Goal: Transaction & Acquisition: Purchase product/service

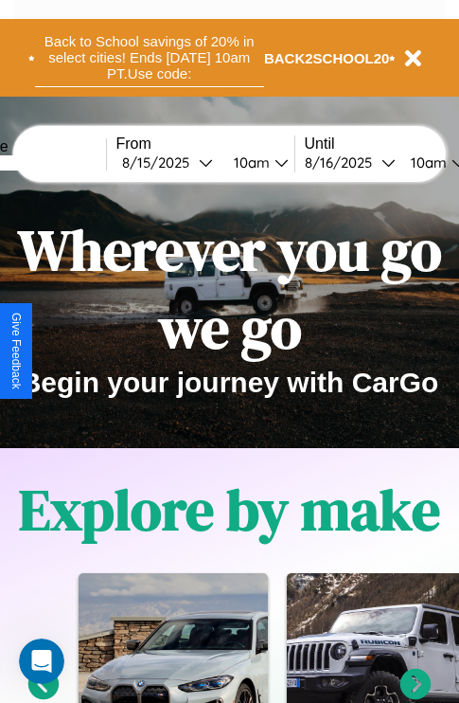
click at [149, 58] on button "Back to School savings of 20% in select cities! Ends [DATE] 10am PT. Use code:" at bounding box center [149, 57] width 229 height 59
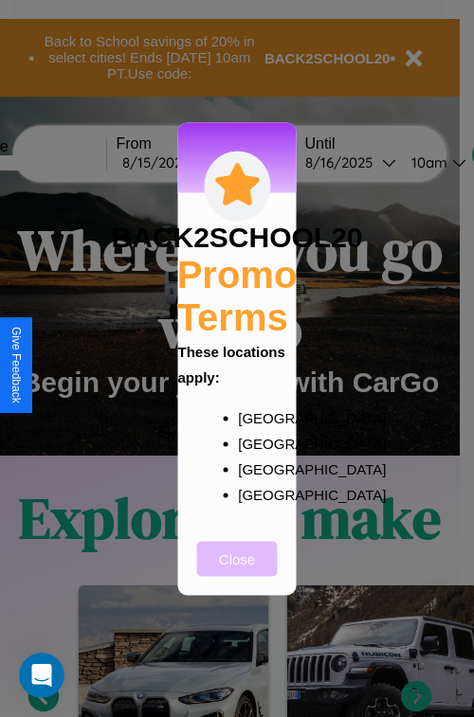
click at [237, 571] on button "Close" at bounding box center [237, 558] width 81 height 35
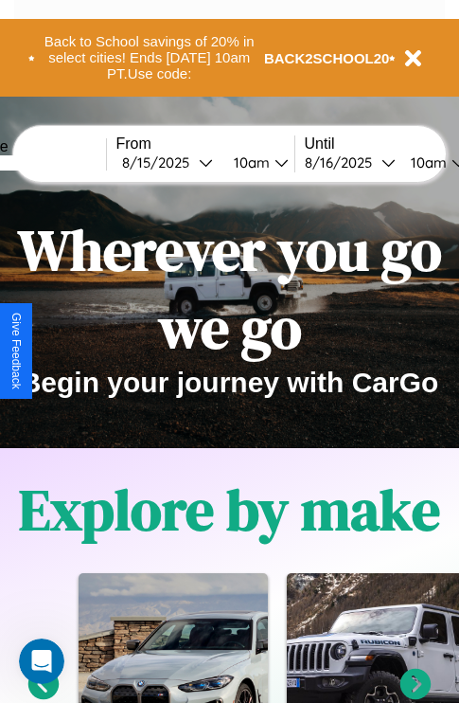
click at [63, 162] on input "text" at bounding box center [35, 162] width 142 height 15
type input "**********"
click at [189, 162] on div "[DATE]" at bounding box center [160, 162] width 77 height 18
select select "*"
select select "****"
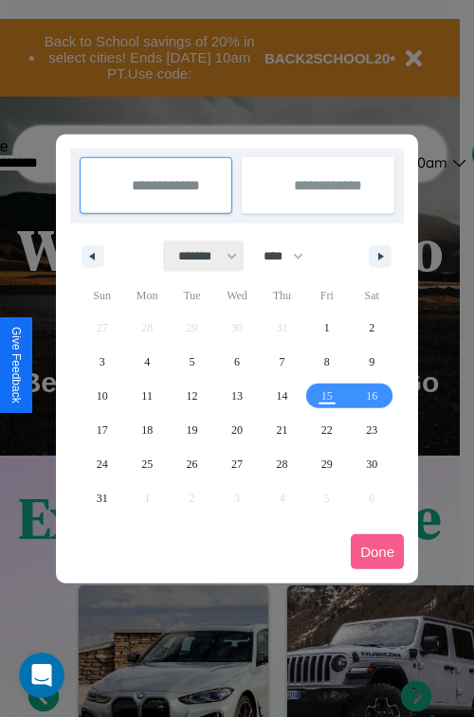
click at [199, 256] on select "******* ******** ***** ***** *** **** **** ****** ********* ******* ******** **…" at bounding box center [204, 256] width 81 height 31
select select "*"
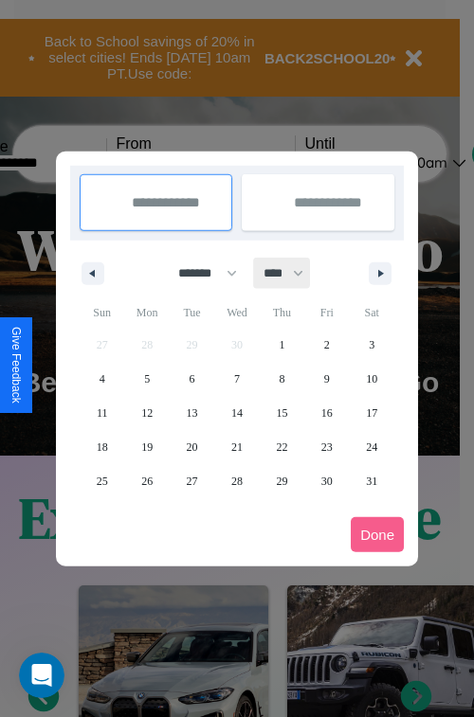
click at [292, 273] on select "**** **** **** **** **** **** **** **** **** **** **** **** **** **** **** ****…" at bounding box center [282, 273] width 57 height 31
select select "****"
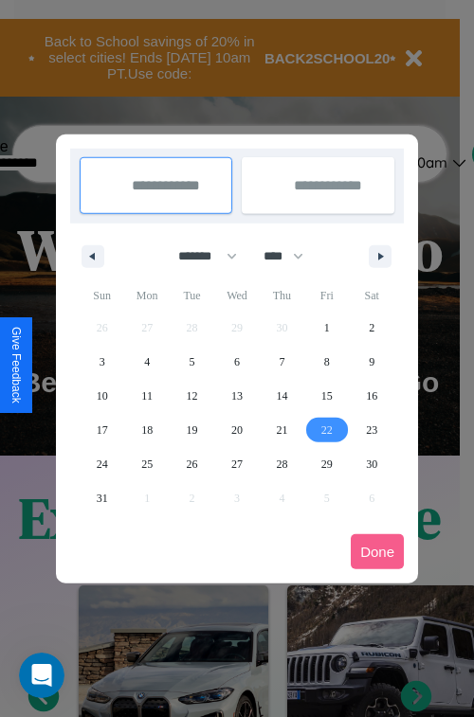
click at [326, 429] on span "22" at bounding box center [326, 430] width 11 height 34
type input "**********"
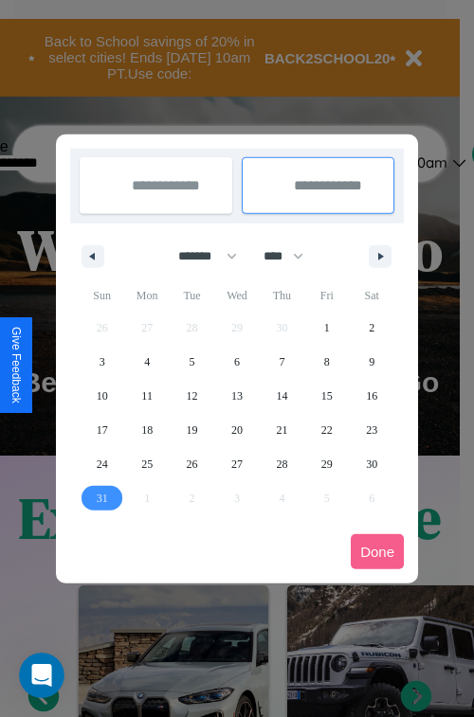
click at [101, 497] on span "31" at bounding box center [102, 498] width 11 height 34
type input "**********"
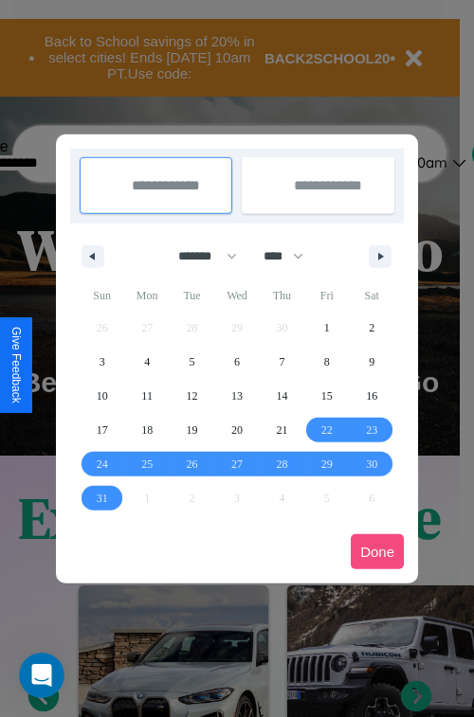
click at [377, 551] on button "Done" at bounding box center [376, 551] width 53 height 35
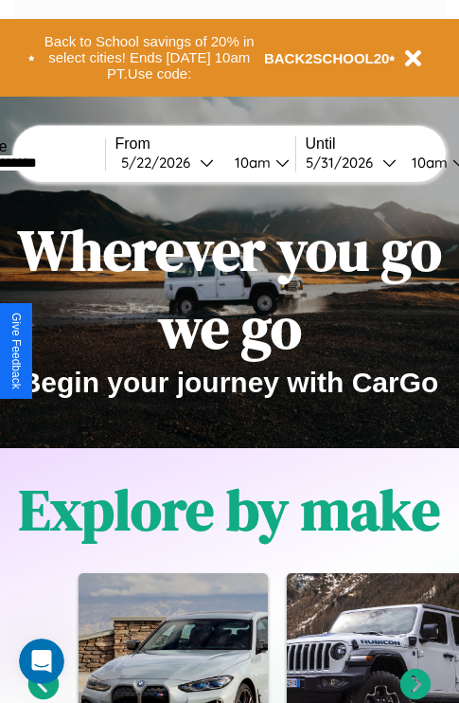
scroll to position [0, 71]
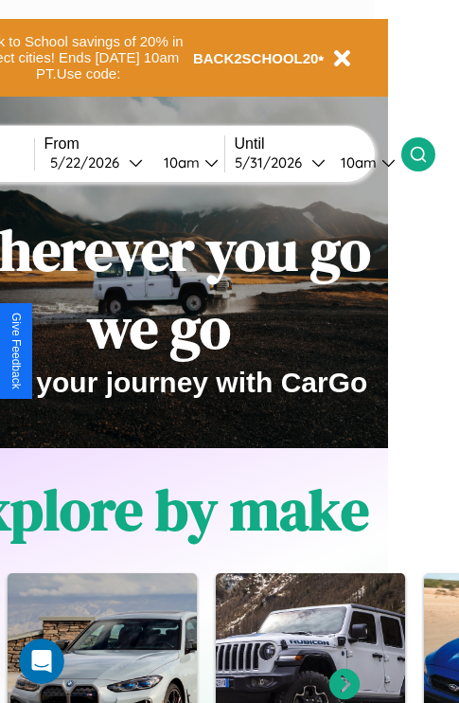
click at [428, 153] on icon at bounding box center [418, 154] width 19 height 19
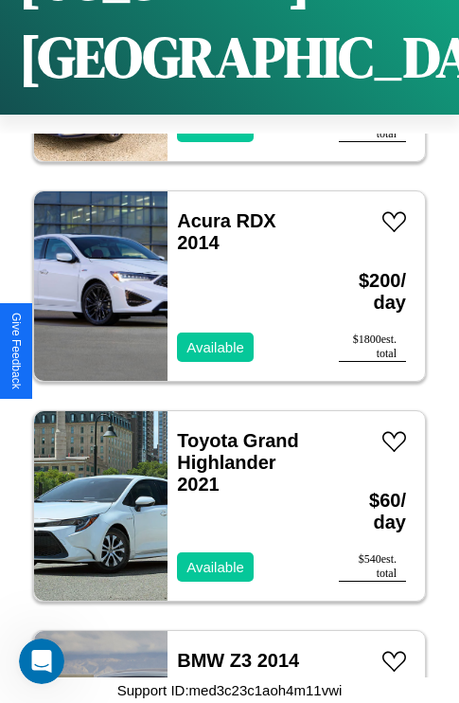
scroll to position [9520, 0]
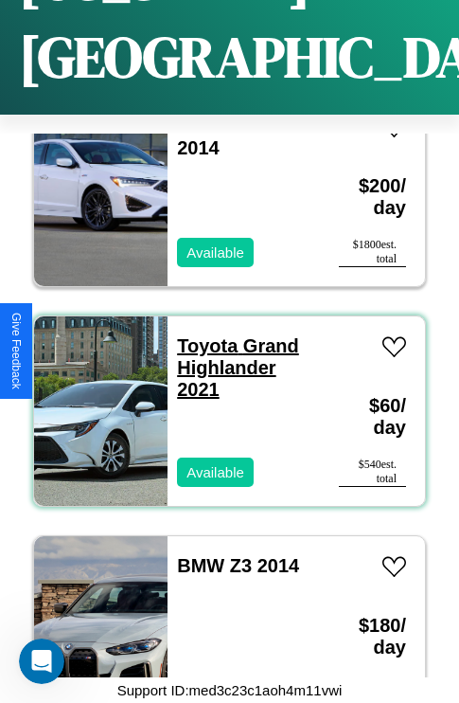
click at [202, 335] on link "Toyota Grand Highlander 2021" at bounding box center [238, 367] width 122 height 64
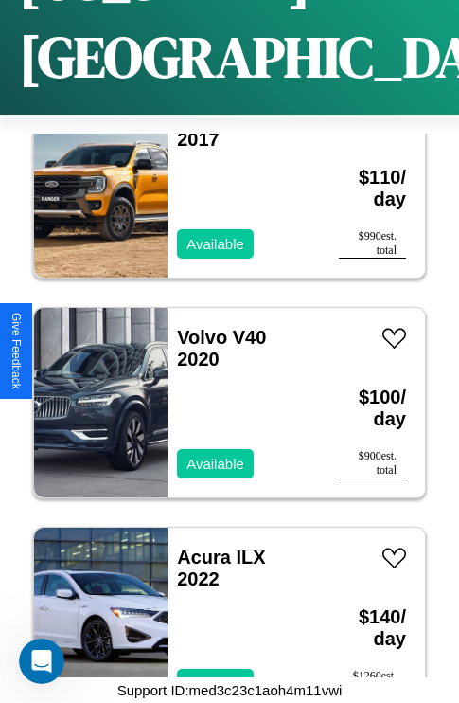
scroll to position [1390, 0]
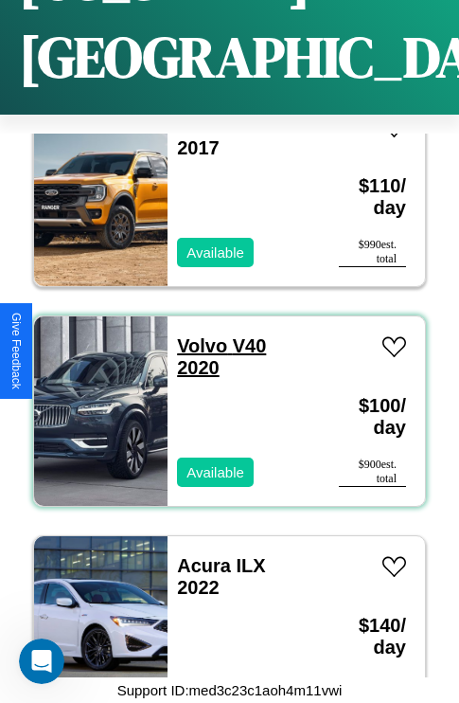
click at [196, 335] on link "Volvo V40 2020" at bounding box center [221, 356] width 89 height 43
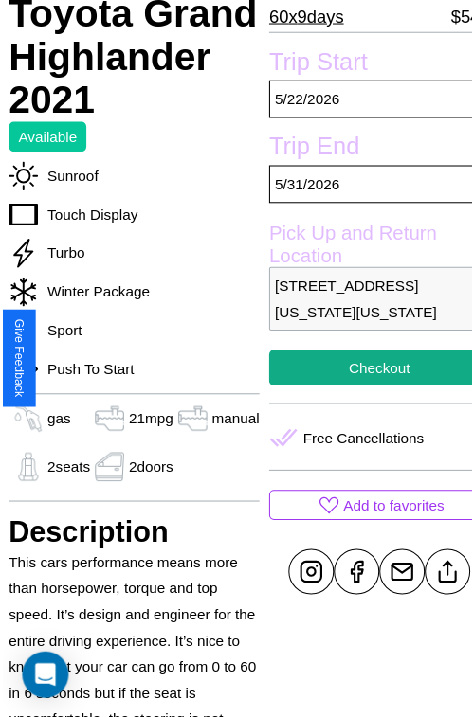
scroll to position [386, 64]
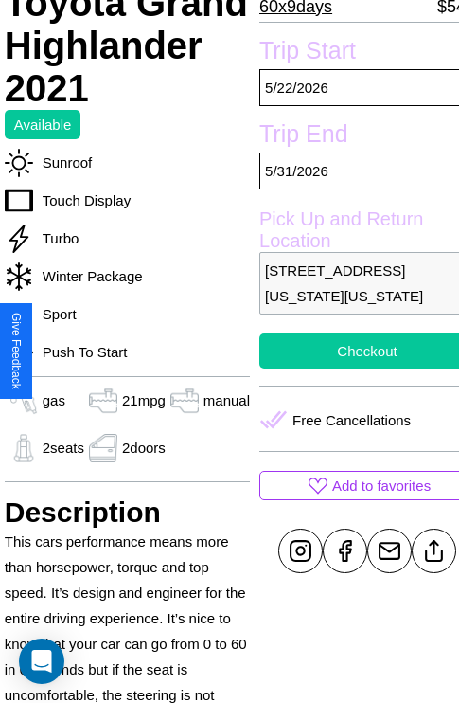
click at [351, 350] on button "Checkout" at bounding box center [368, 350] width 216 height 35
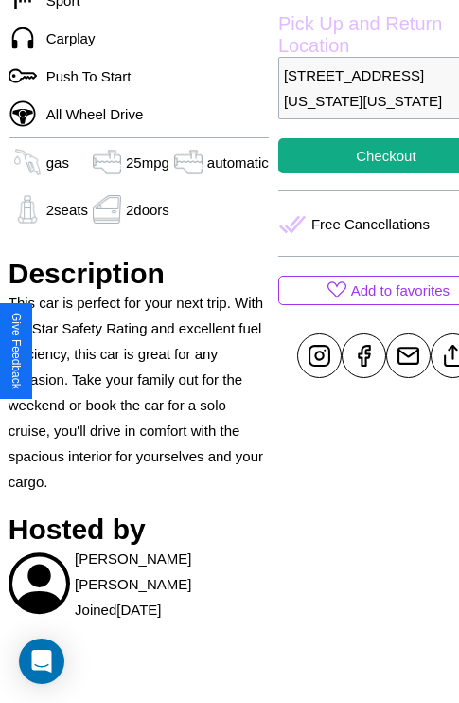
scroll to position [615, 61]
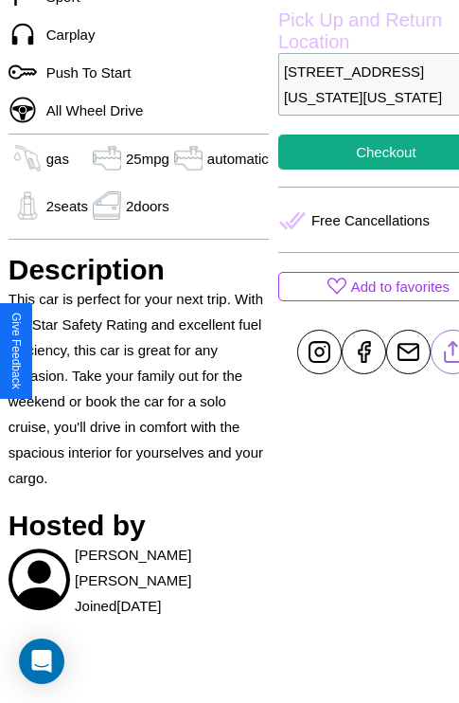
click at [453, 351] on line at bounding box center [453, 348] width 0 height 13
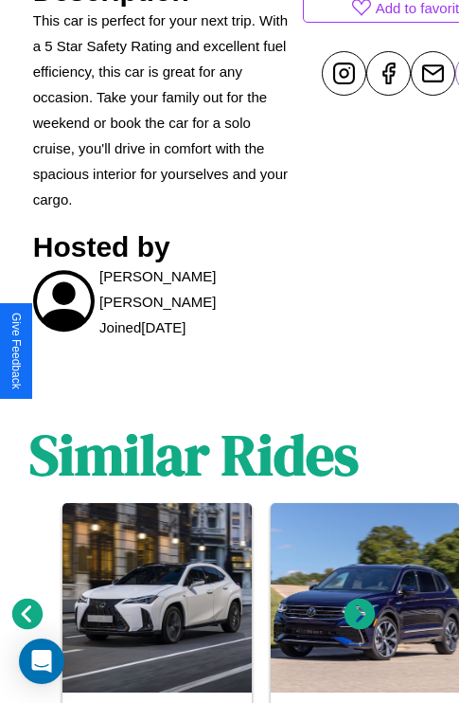
scroll to position [980, 28]
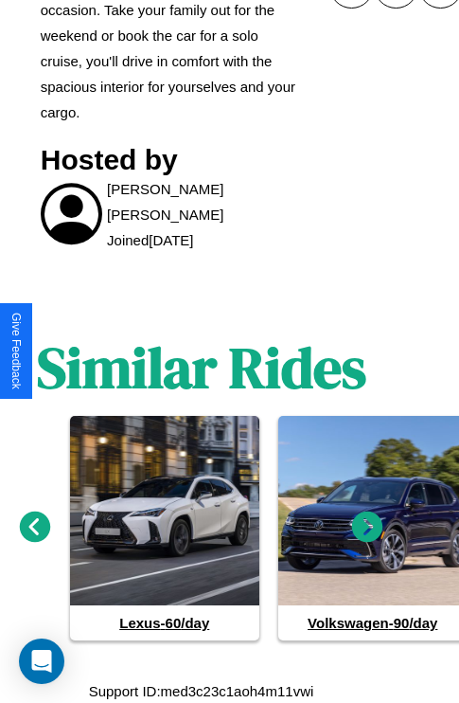
click at [368, 527] on icon at bounding box center [367, 526] width 31 height 31
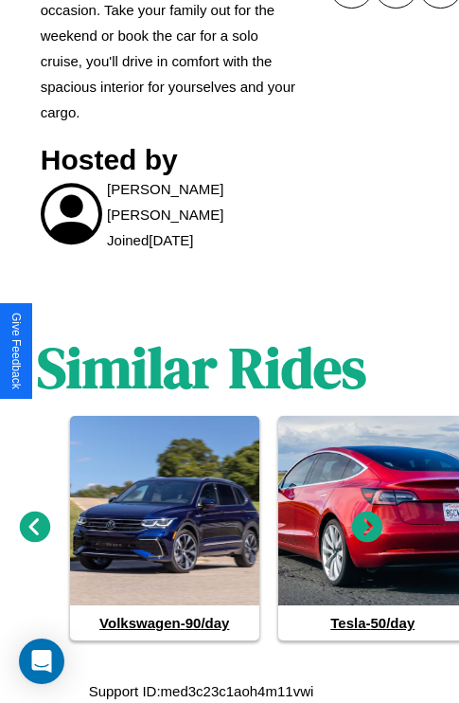
click at [368, 527] on icon at bounding box center [367, 526] width 31 height 31
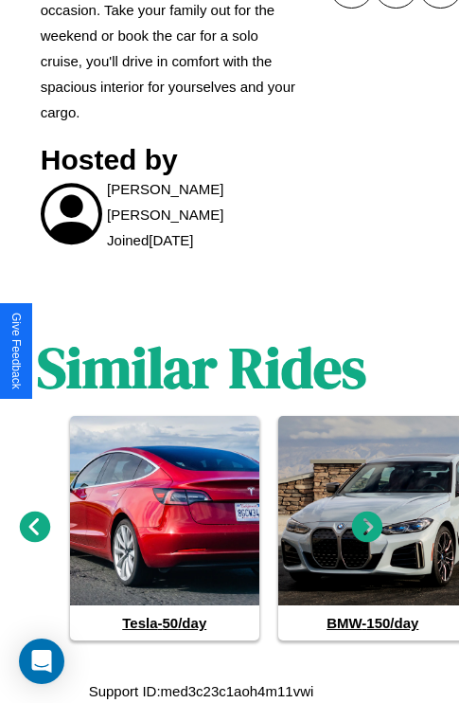
click at [368, 527] on icon at bounding box center [367, 526] width 31 height 31
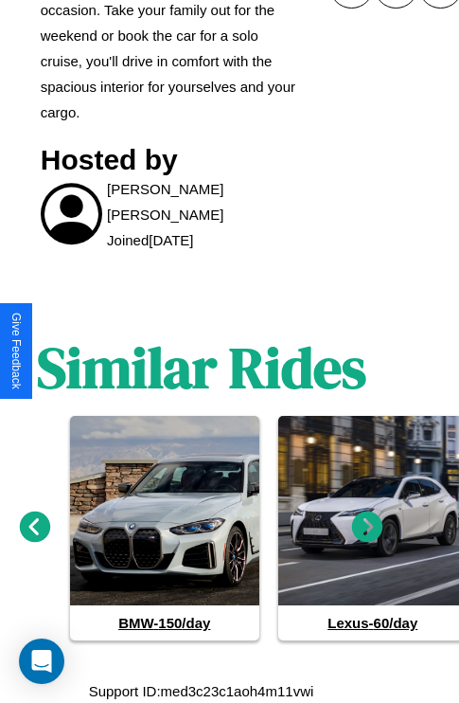
click at [34, 527] on icon at bounding box center [35, 526] width 31 height 31
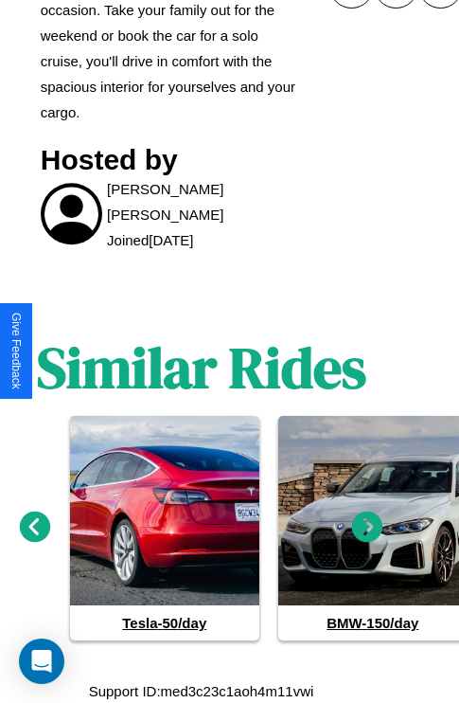
click at [34, 527] on icon at bounding box center [35, 526] width 31 height 31
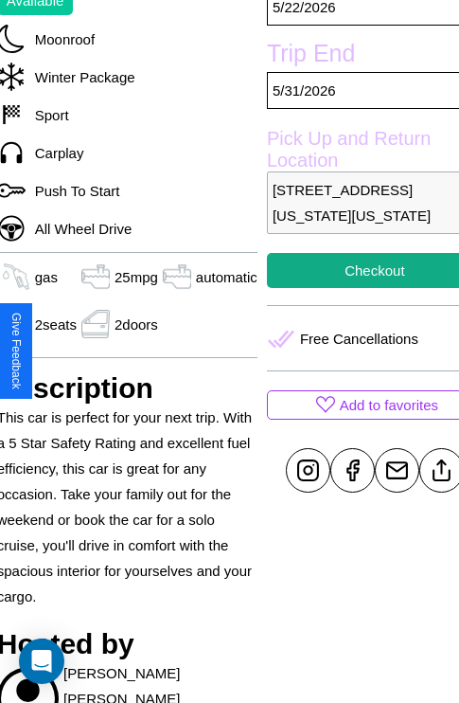
scroll to position [415, 80]
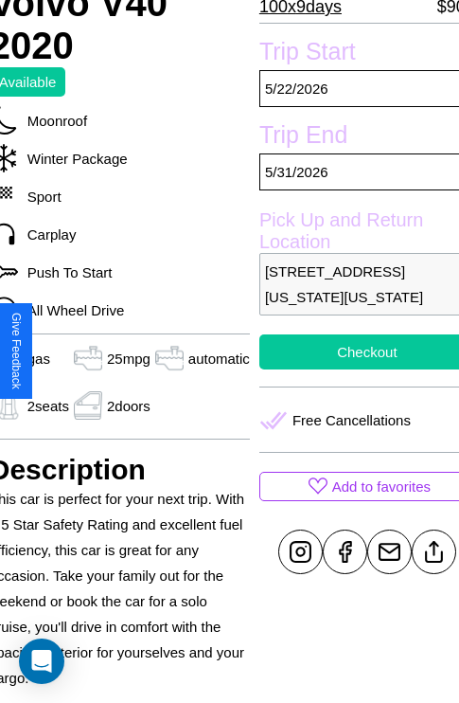
click at [351, 351] on button "Checkout" at bounding box center [368, 351] width 216 height 35
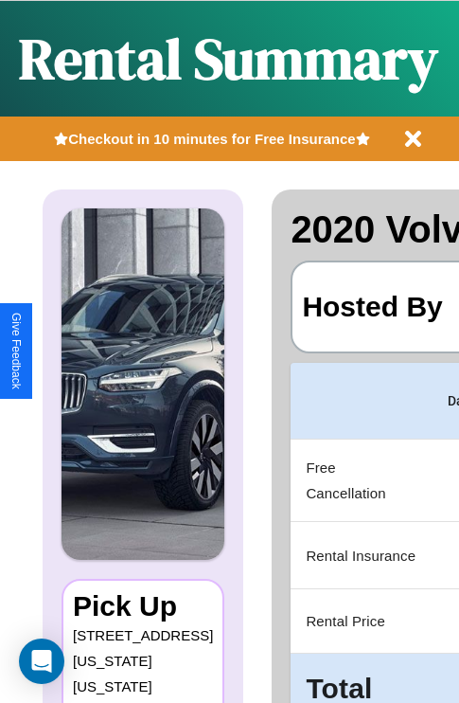
scroll to position [0, 358]
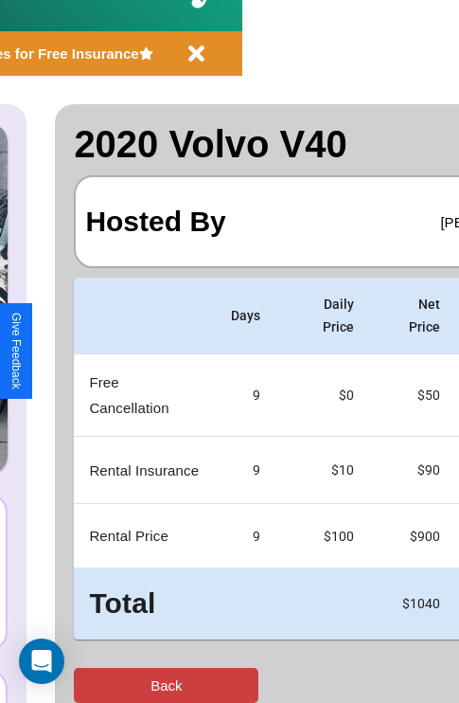
click at [92, 685] on button "Back" at bounding box center [166, 685] width 185 height 35
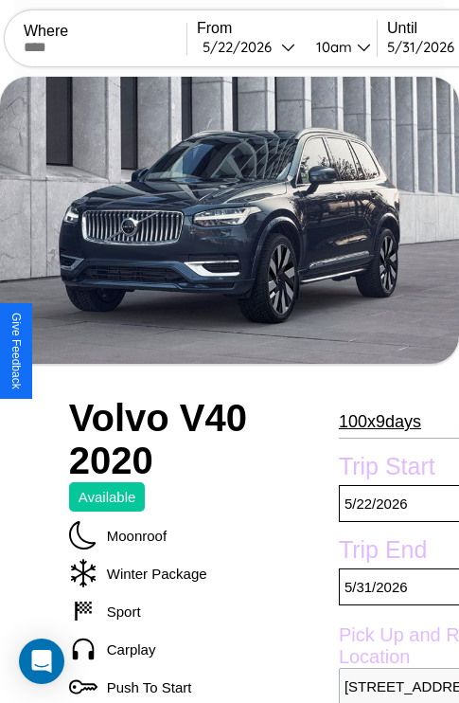
scroll to position [70, 0]
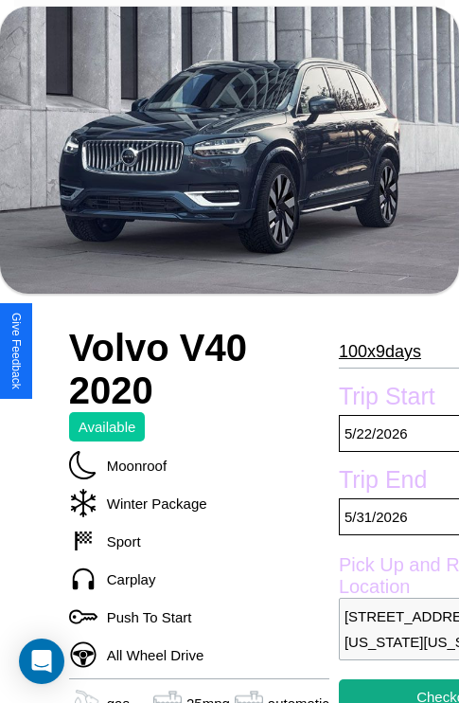
click at [371, 351] on p "100 x 9 days" at bounding box center [380, 351] width 82 height 30
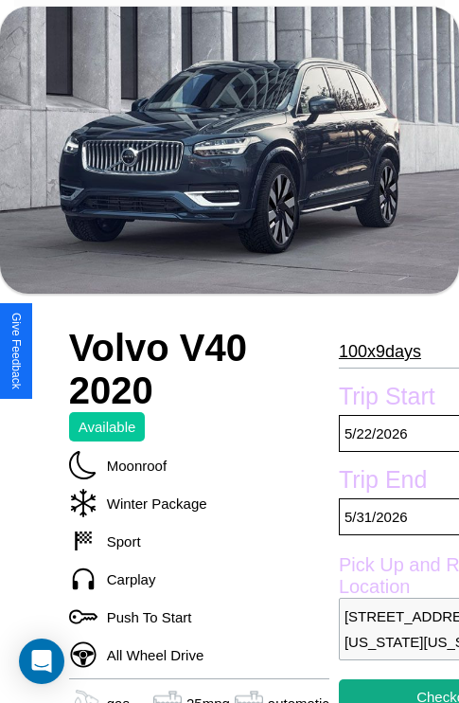
click at [371, 351] on p "100 x 9 days" at bounding box center [380, 351] width 82 height 30
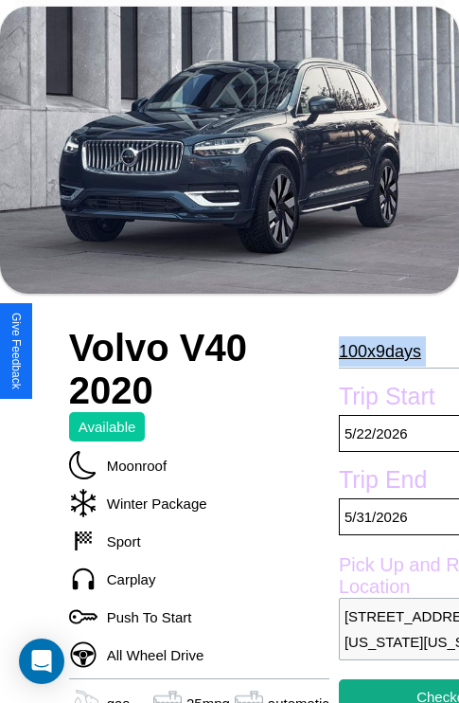
click at [371, 351] on p "100 x 9 days" at bounding box center [380, 351] width 82 height 30
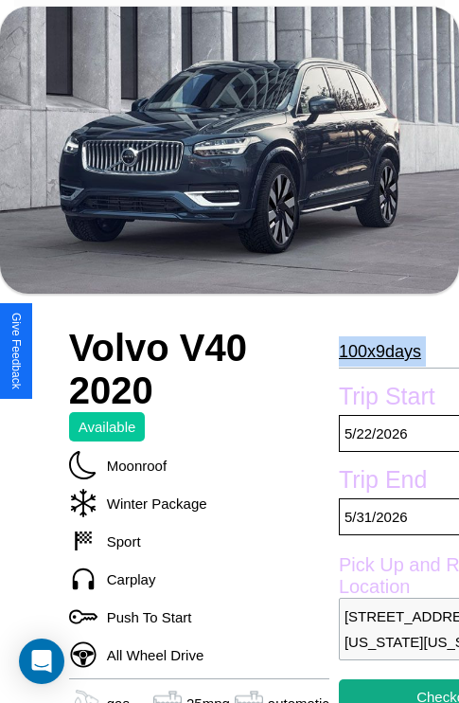
click at [371, 351] on p "100 x 9 days" at bounding box center [380, 351] width 82 height 30
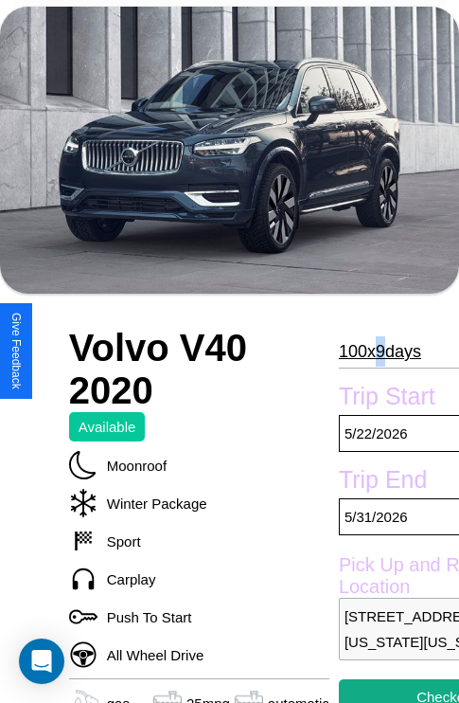
click at [371, 351] on p "100 x 9 days" at bounding box center [380, 351] width 82 height 30
